Goal: Go to known website: Access a specific website the user already knows

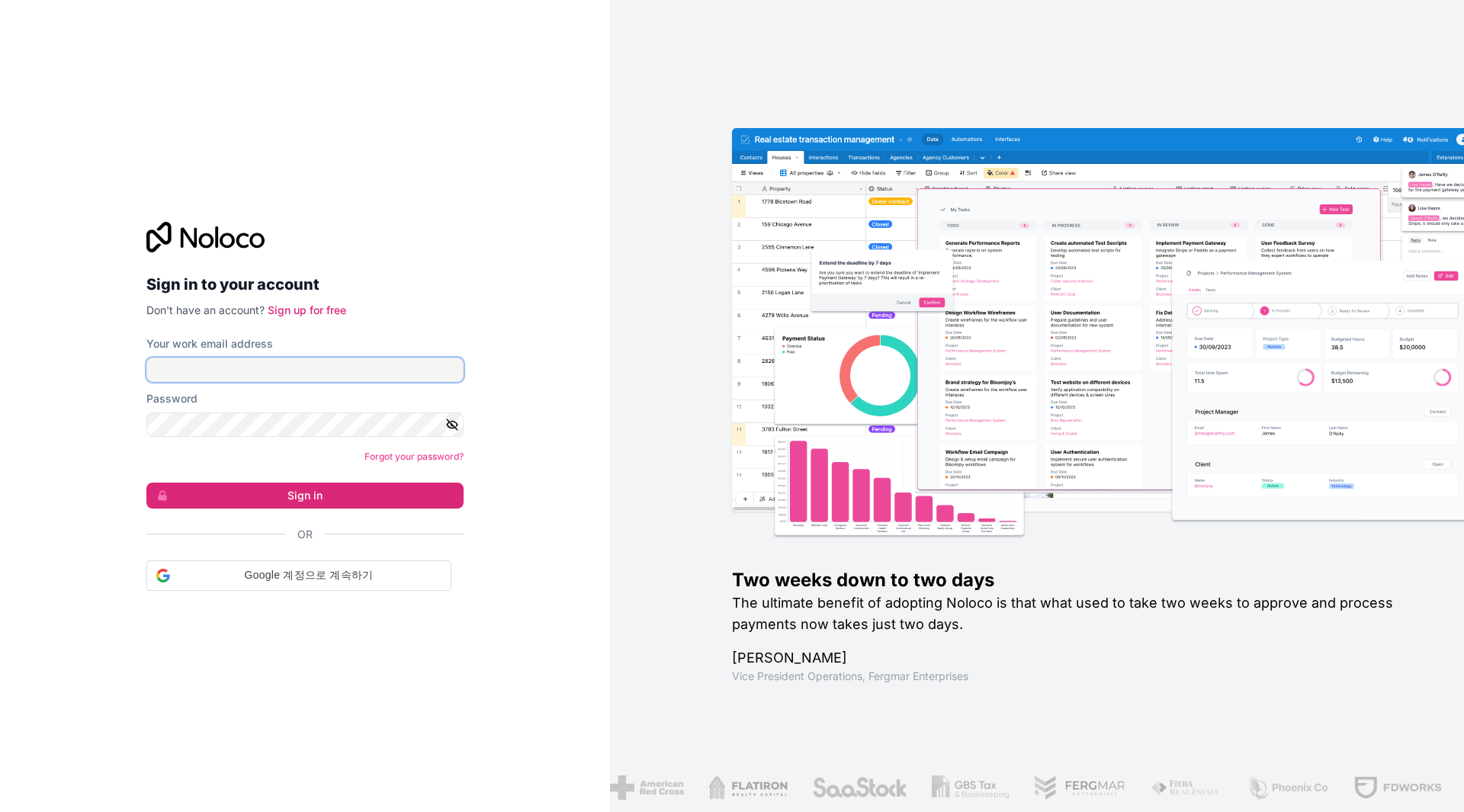
click at [375, 376] on input "Your work email address" at bounding box center [305, 369] width 317 height 24
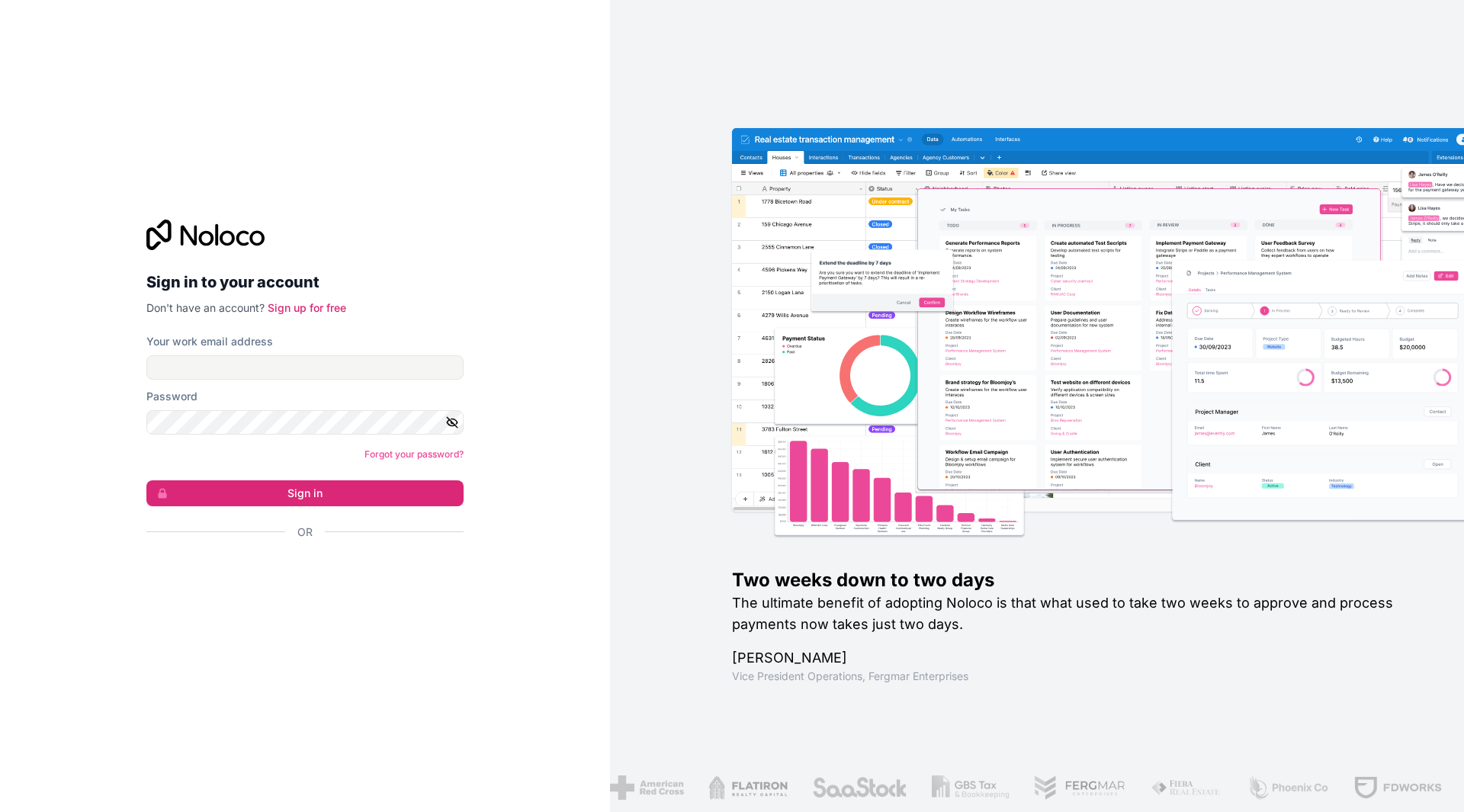
click at [504, 317] on div "Sign in to your account Don't have an account? Sign up for free Your work email…" at bounding box center [305, 406] width 610 height 812
drag, startPoint x: 276, startPoint y: 369, endPoint x: 371, endPoint y: 326, distance: 104.3
click at [276, 369] on input "Your work email address" at bounding box center [305, 367] width 317 height 24
click at [435, 308] on p "Don't have an account? Sign up for free" at bounding box center [305, 308] width 317 height 15
click at [340, 368] on input "Your work email address" at bounding box center [305, 367] width 317 height 24
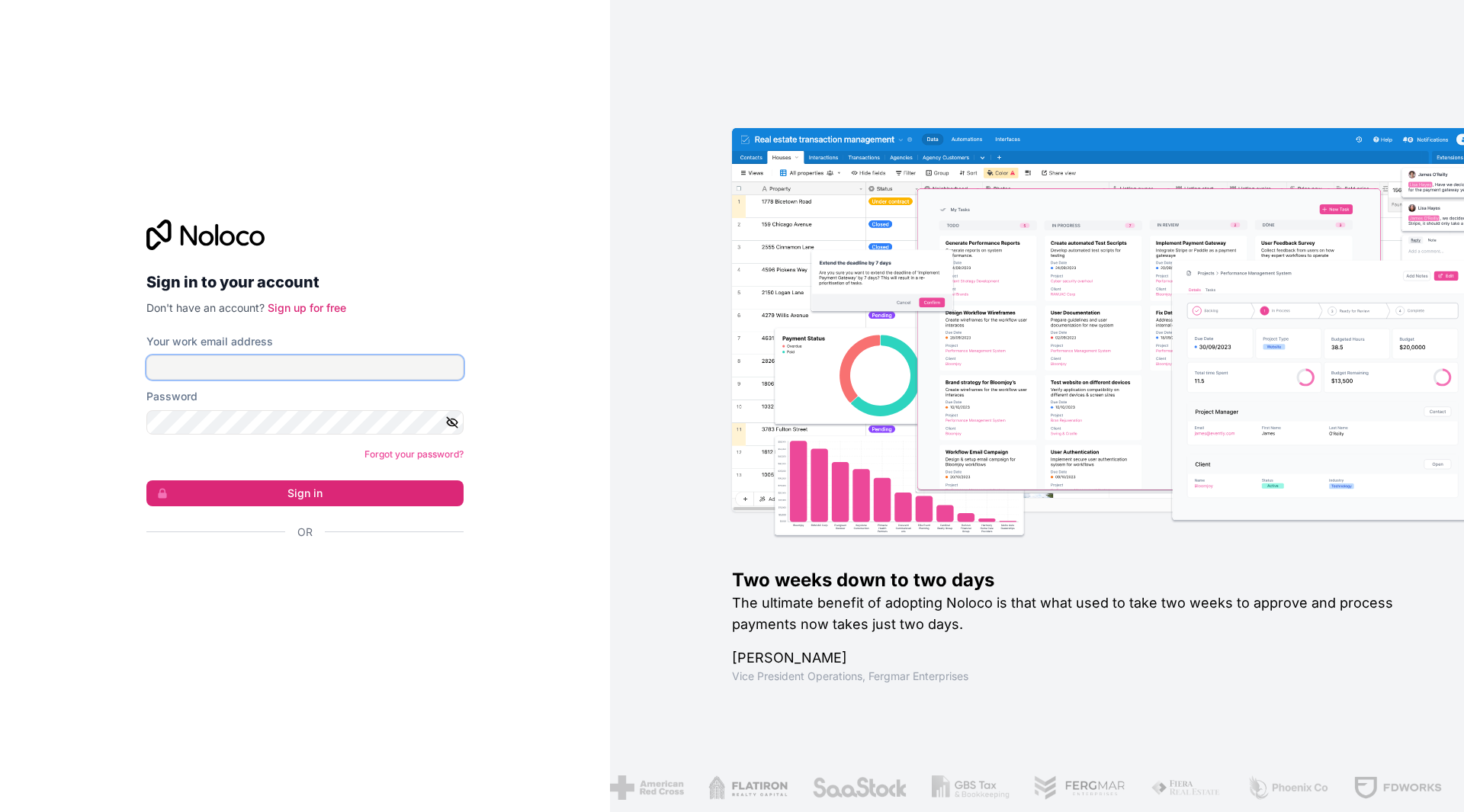
type input "**********"
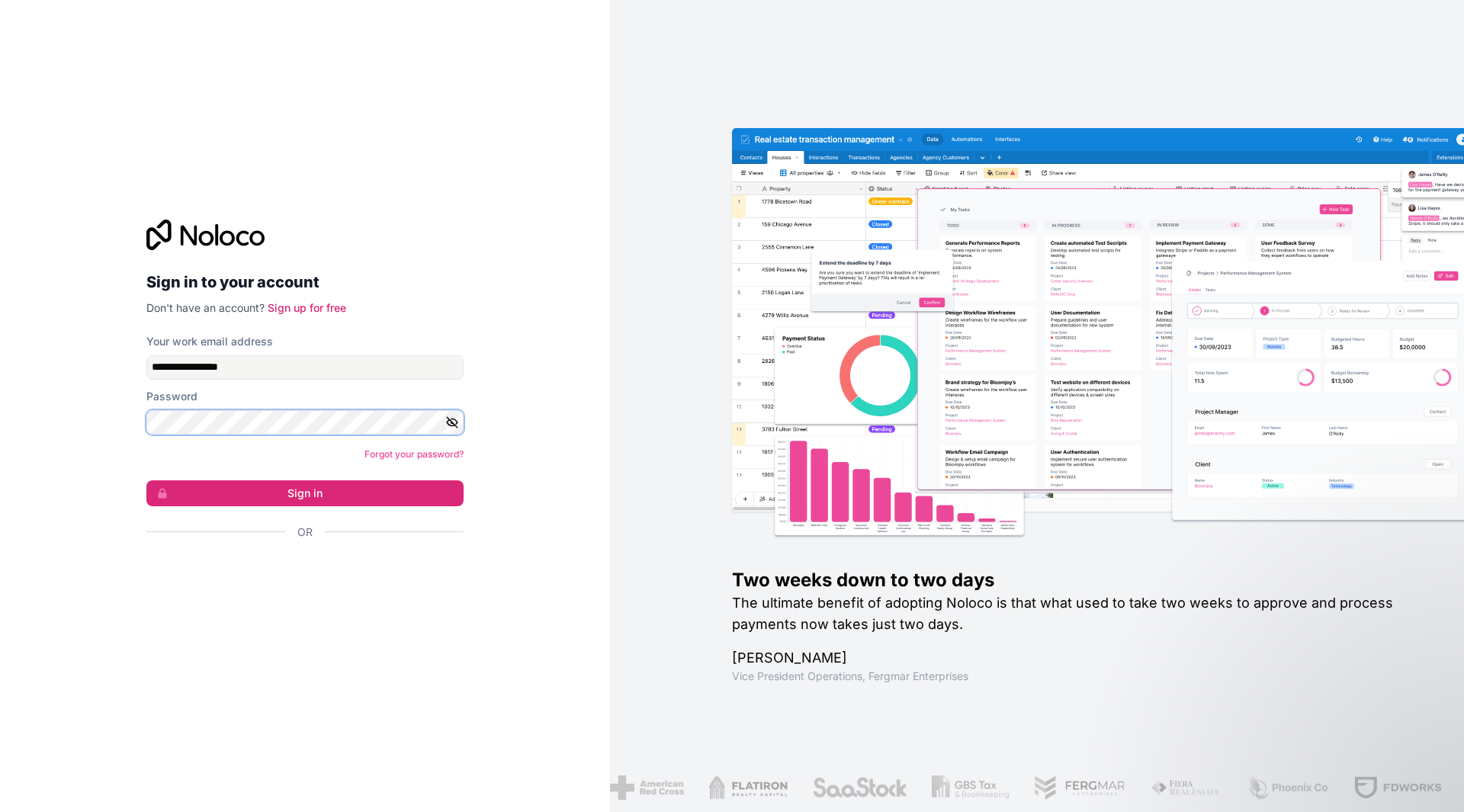
click at [146, 480] on button "Sign in" at bounding box center [305, 493] width 317 height 26
click at [289, 485] on button "Sign in" at bounding box center [305, 493] width 317 height 26
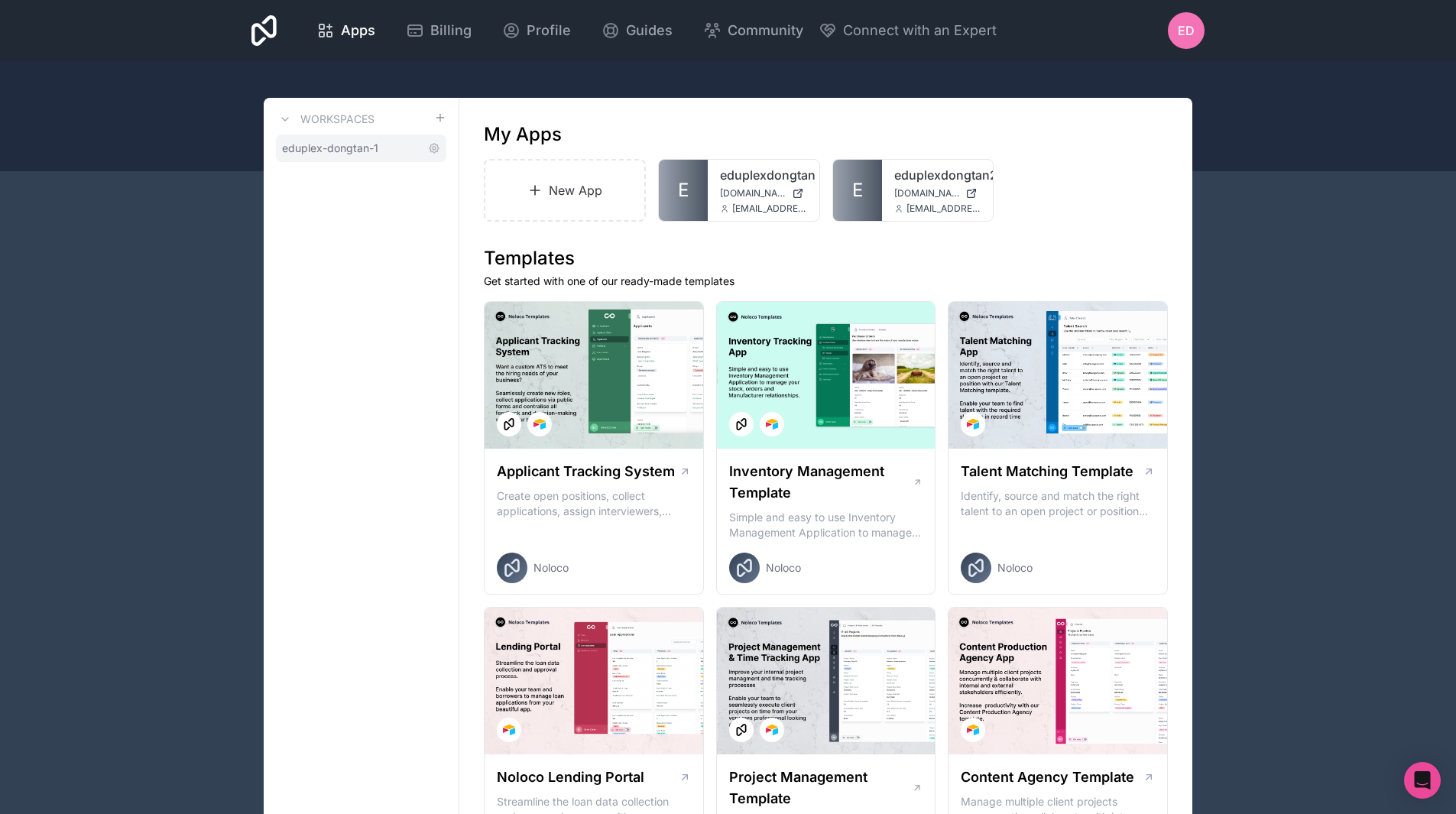
click at [345, 145] on span "eduplex-dongtan-1" at bounding box center [330, 148] width 96 height 15
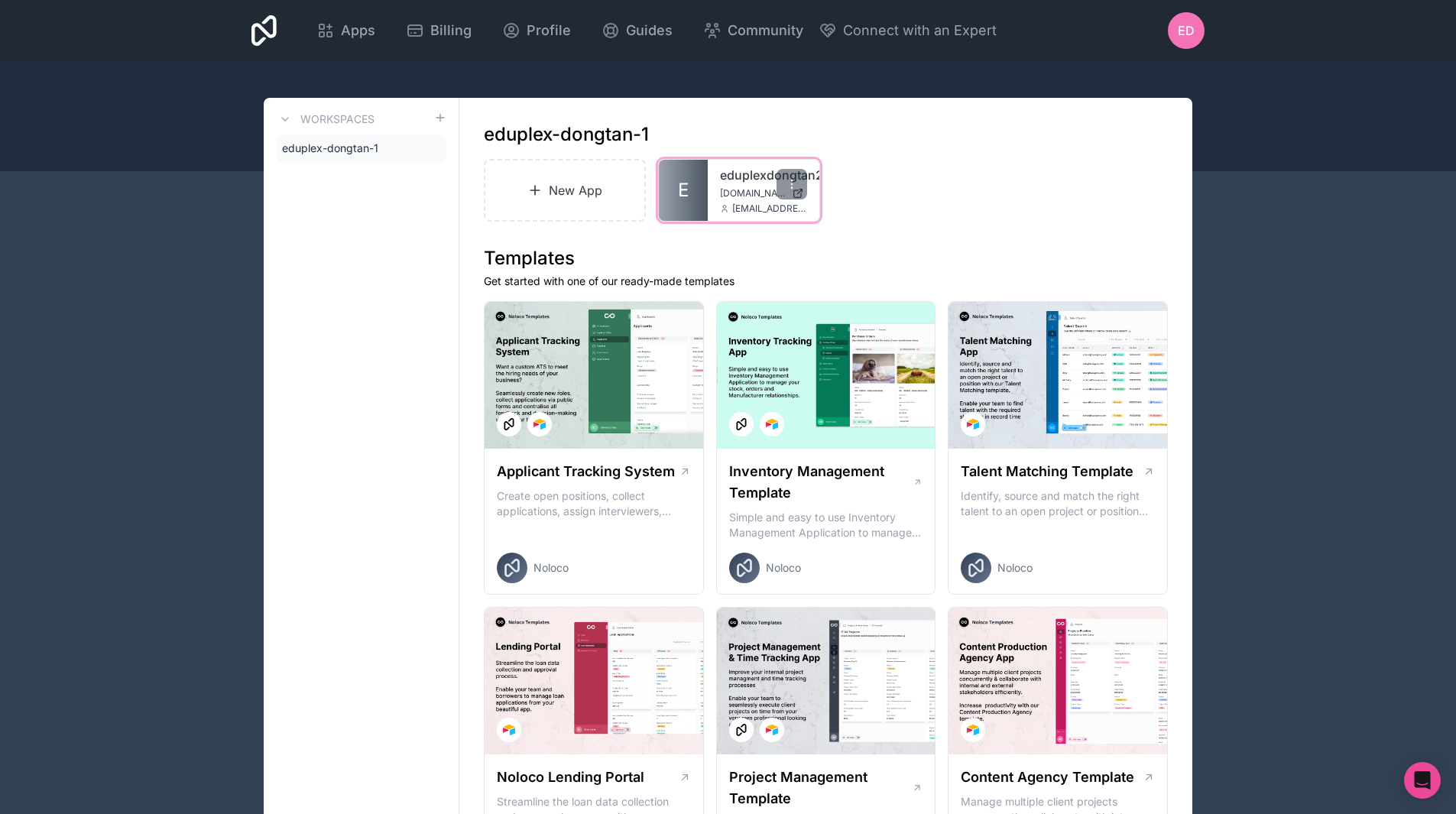
click at [747, 193] on span "[DOMAIN_NAME]" at bounding box center [753, 193] width 65 height 12
click at [798, 190] on div at bounding box center [792, 184] width 31 height 31
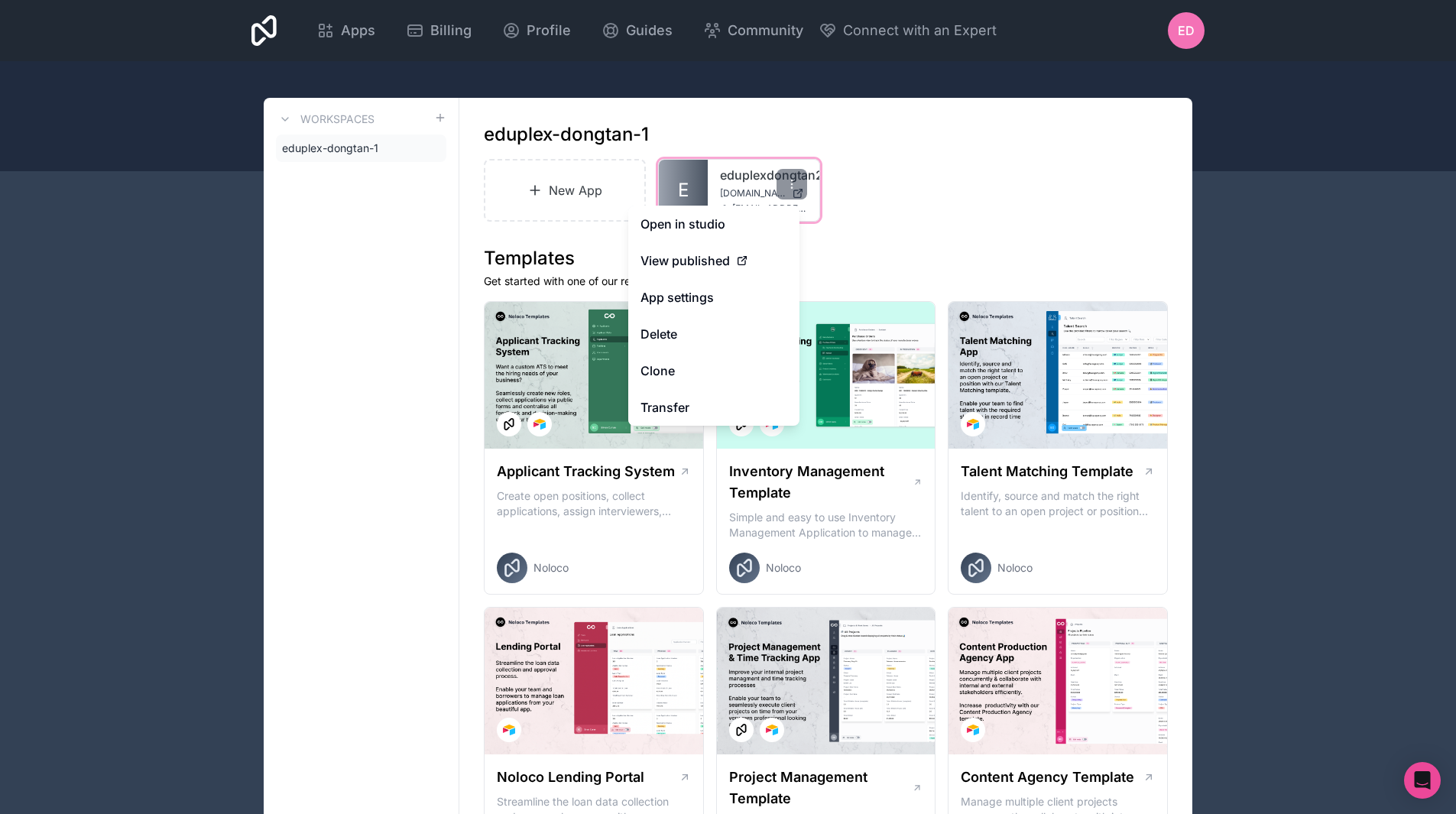
click at [740, 179] on link "eduplexdongtan2" at bounding box center [763, 175] width 87 height 19
